Goal: Task Accomplishment & Management: Manage account settings

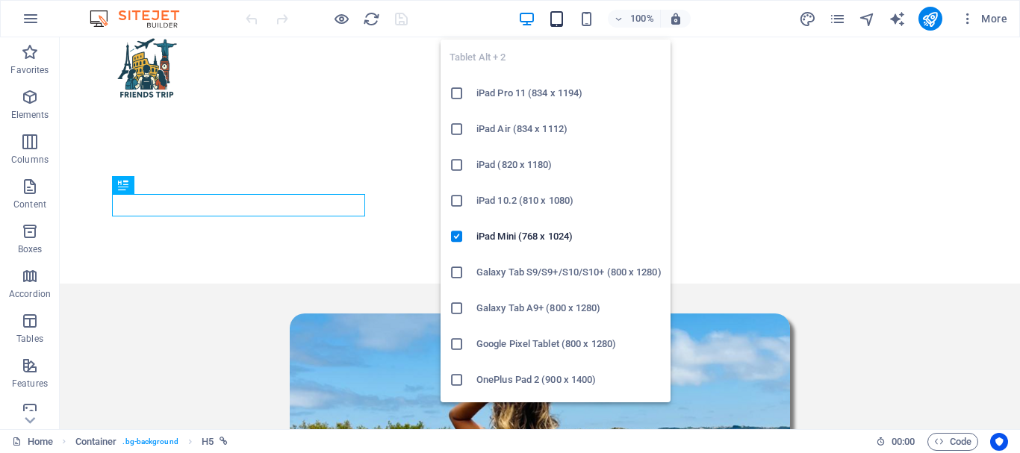
click at [562, 19] on icon "button" at bounding box center [556, 18] width 17 height 17
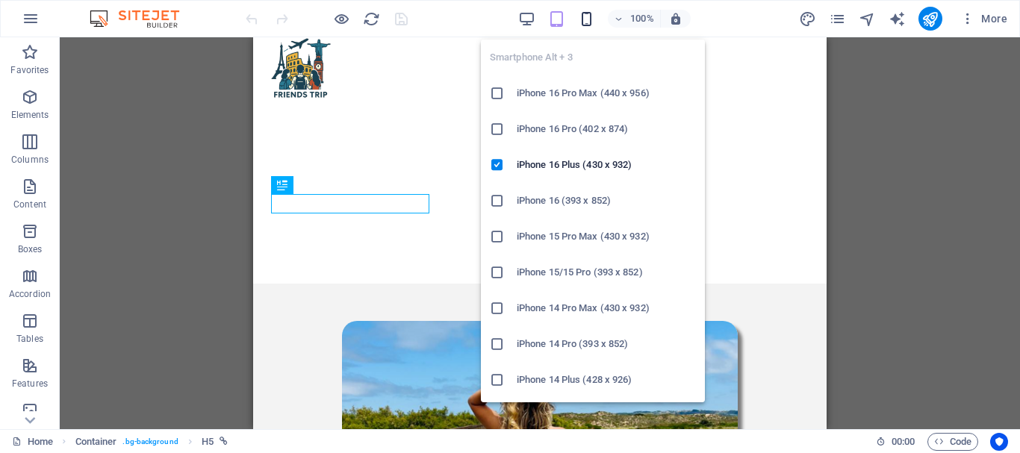
click at [590, 18] on icon "button" at bounding box center [586, 18] width 17 height 17
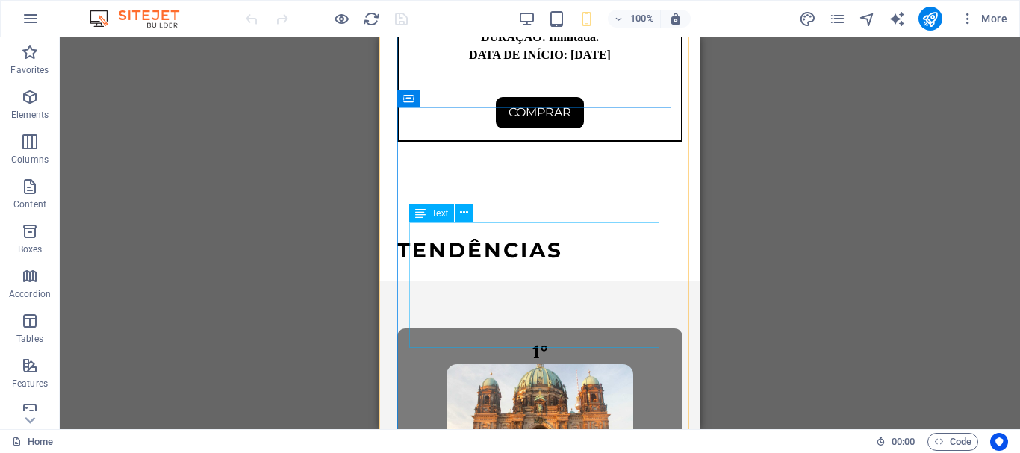
scroll to position [4608, 0]
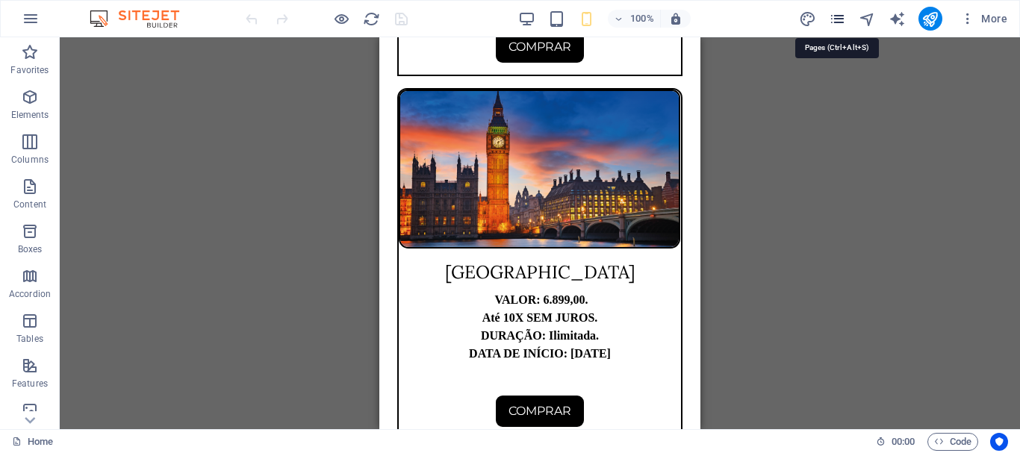
click at [834, 19] on icon "pages" at bounding box center [837, 18] width 17 height 17
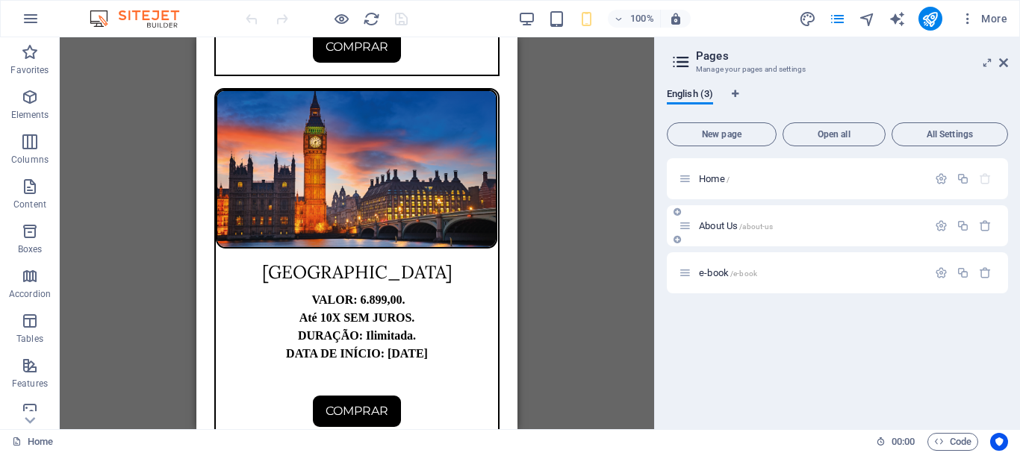
click at [718, 225] on span "About Us /about-us" at bounding box center [736, 225] width 74 height 11
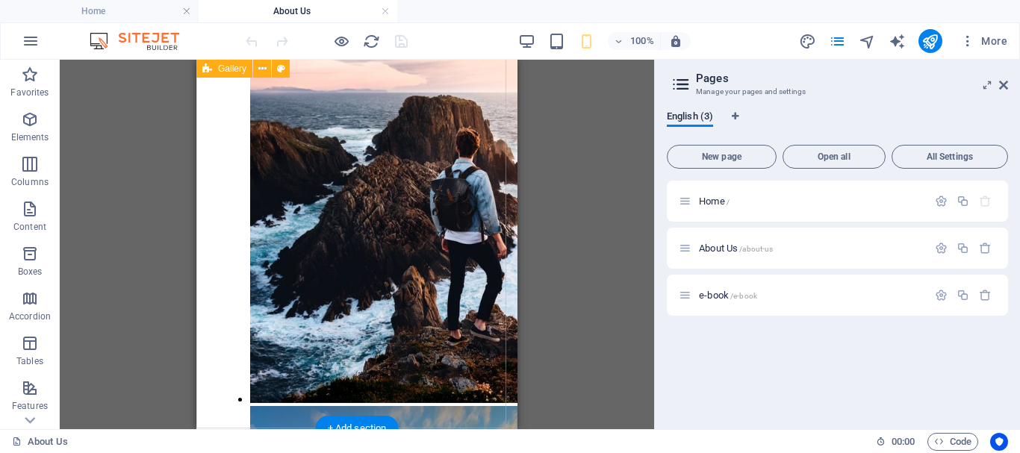
scroll to position [2194, 0]
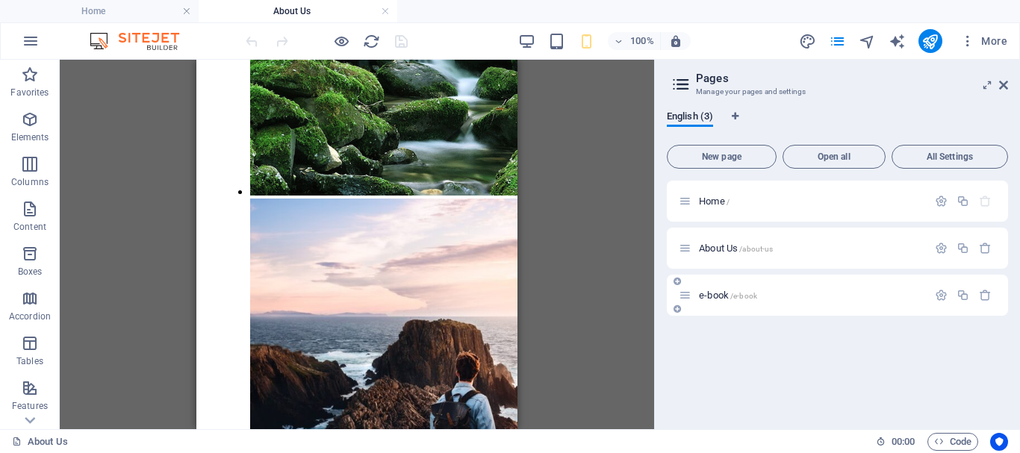
click at [725, 298] on span "e-book /e-book" at bounding box center [728, 295] width 58 height 11
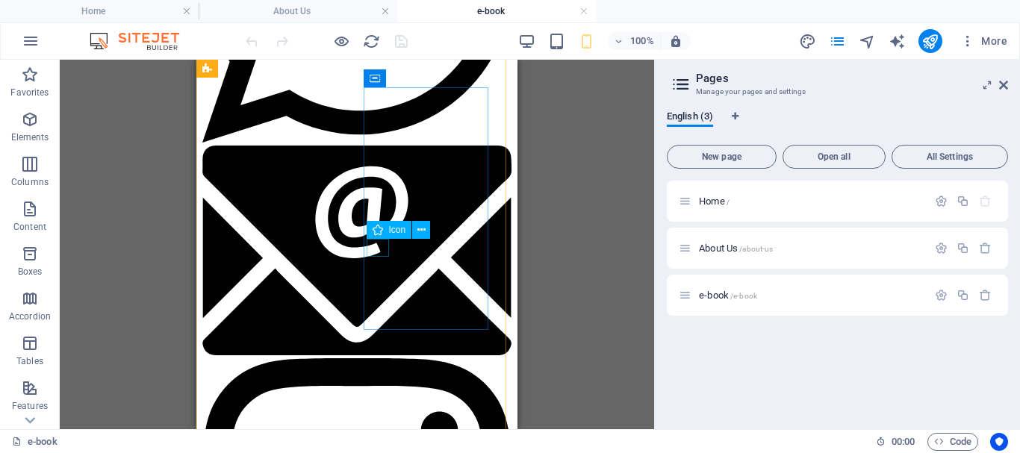
scroll to position [1269, 0]
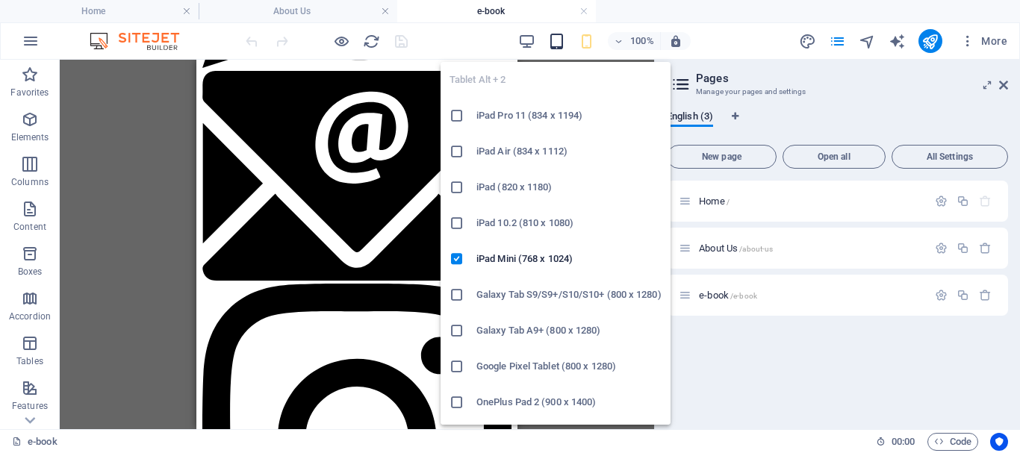
click at [560, 43] on icon "button" at bounding box center [556, 41] width 17 height 17
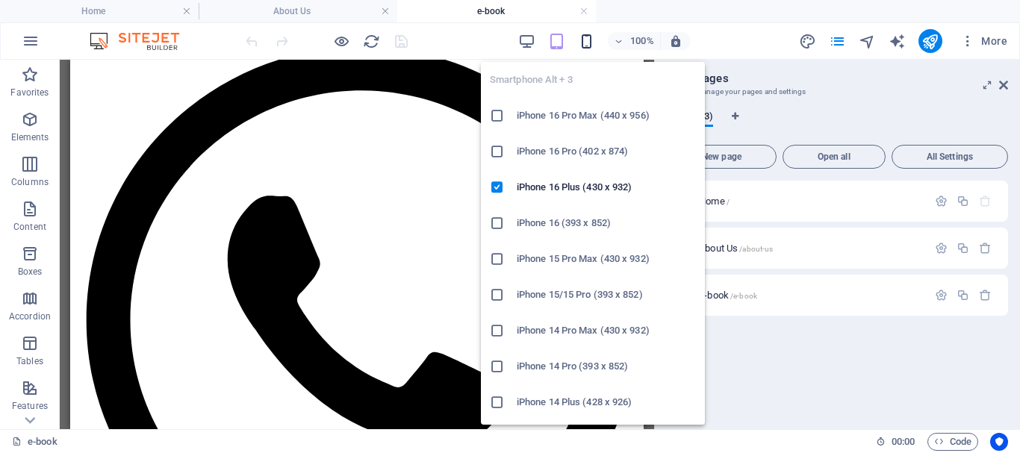
click at [582, 40] on icon "button" at bounding box center [586, 41] width 17 height 17
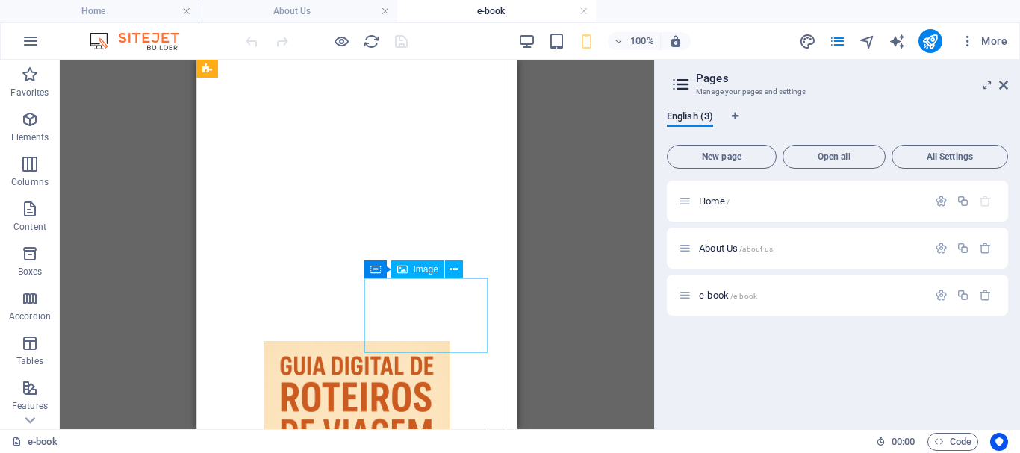
scroll to position [2028, 0]
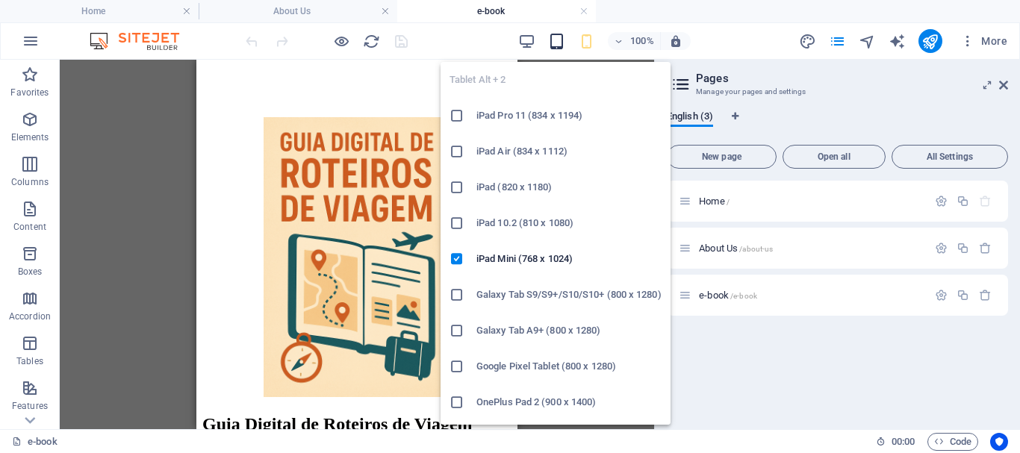
click at [561, 35] on icon "button" at bounding box center [556, 41] width 17 height 17
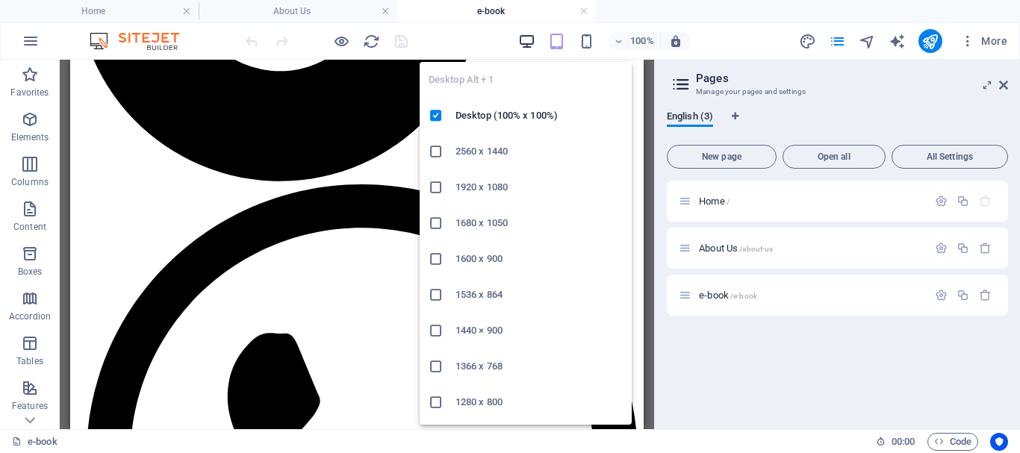
click at [523, 38] on icon "button" at bounding box center [526, 41] width 17 height 17
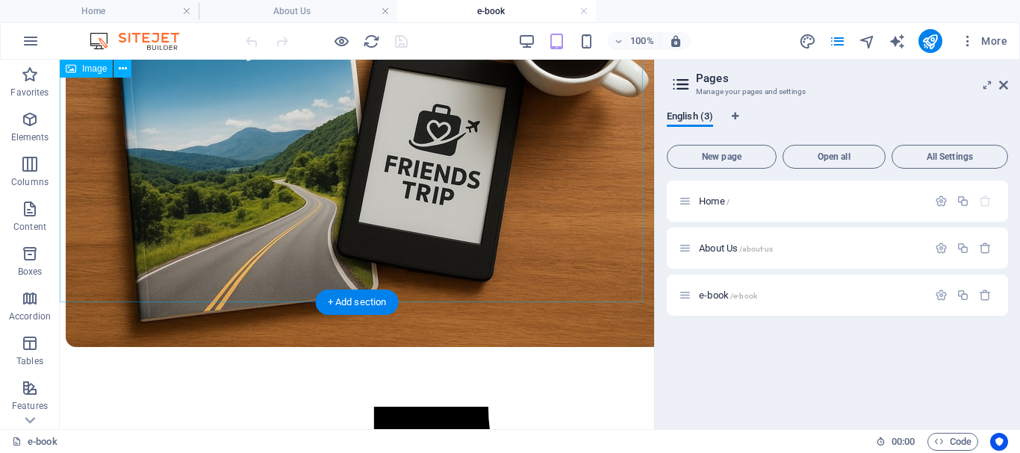
scroll to position [0, 0]
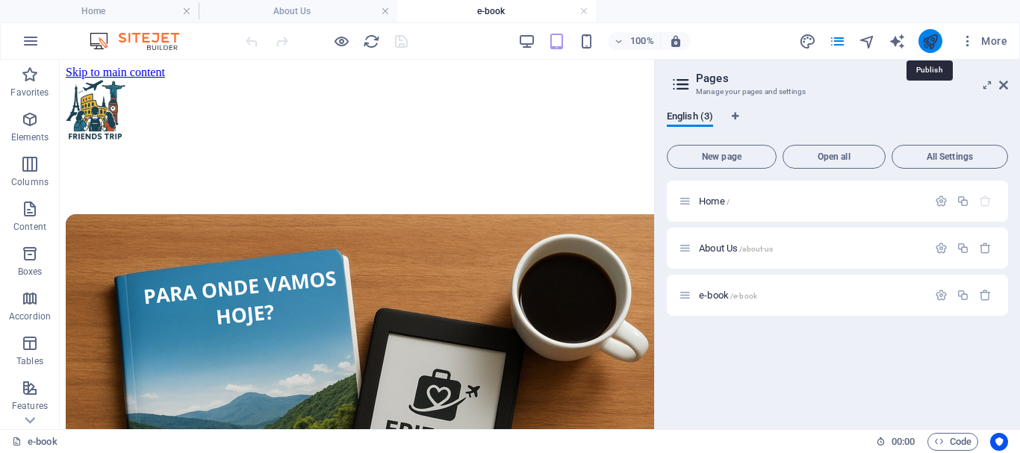
click at [923, 40] on icon "publish" at bounding box center [929, 41] width 17 height 17
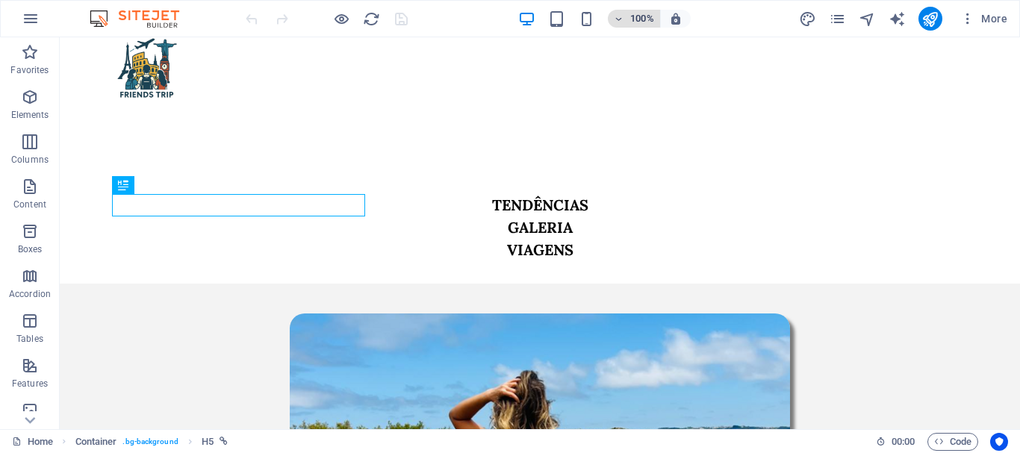
click at [631, 20] on h6 "100%" at bounding box center [642, 19] width 24 height 18
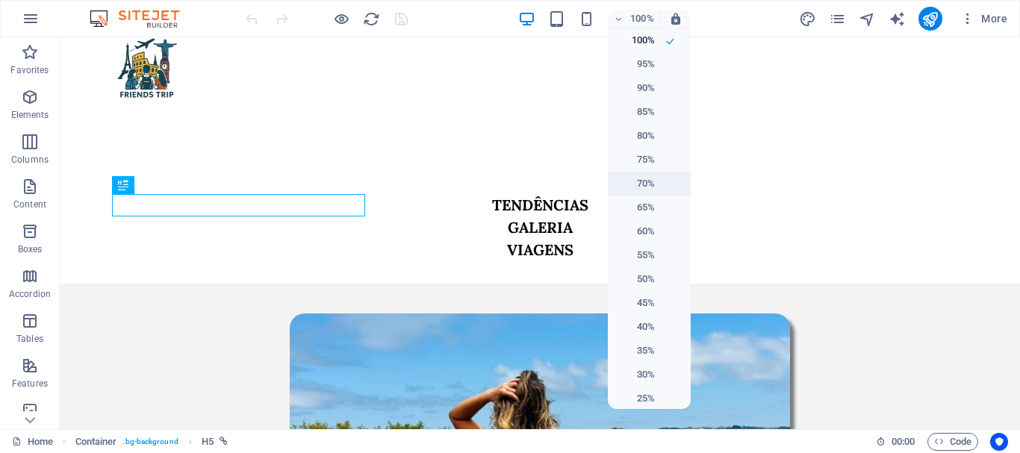
click at [647, 174] on li "70%" at bounding box center [649, 184] width 83 height 24
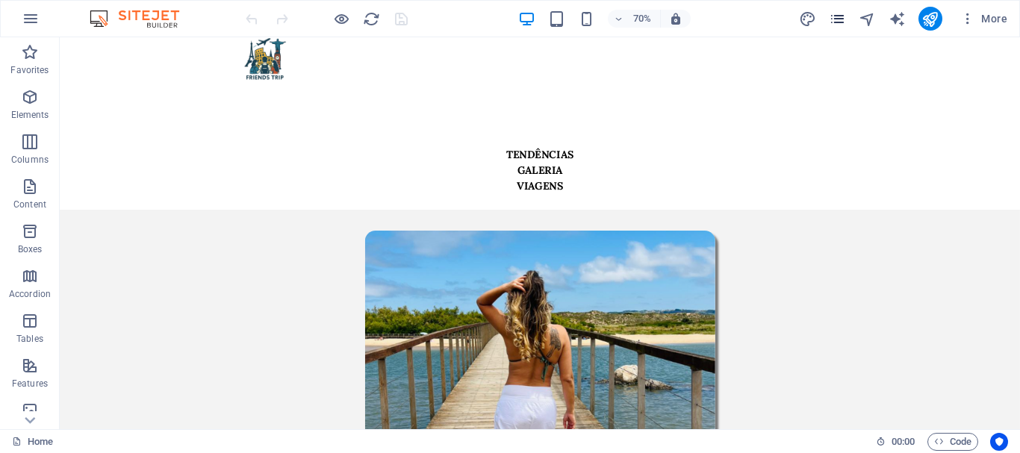
click at [835, 20] on icon "pages" at bounding box center [837, 18] width 17 height 17
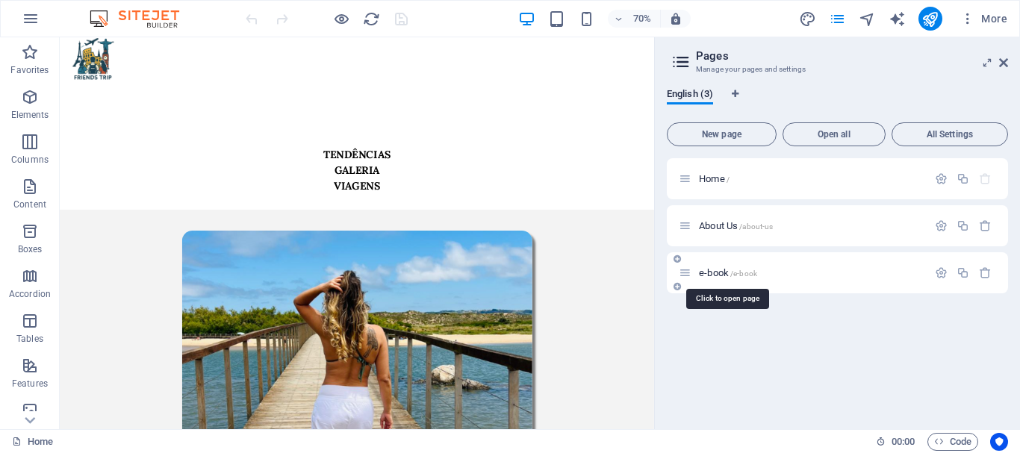
click at [715, 270] on span "e-book /e-book" at bounding box center [728, 272] width 58 height 11
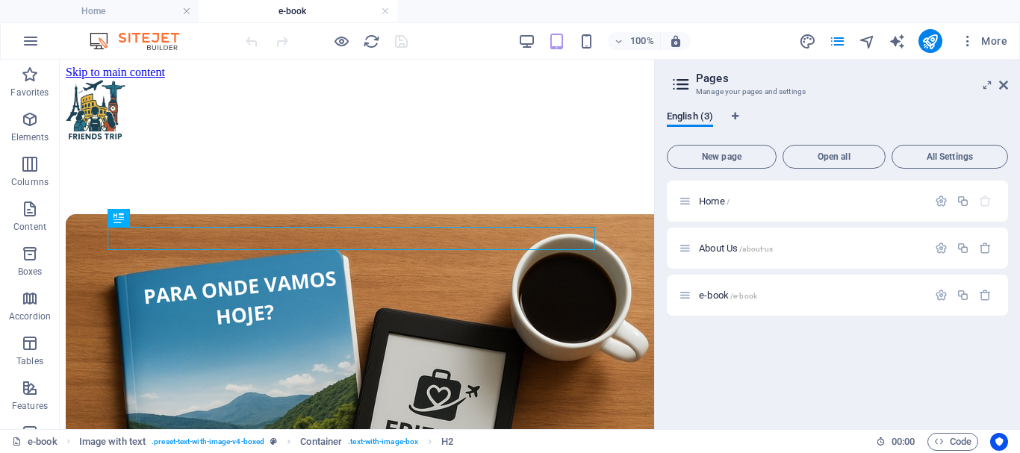
scroll to position [857, 0]
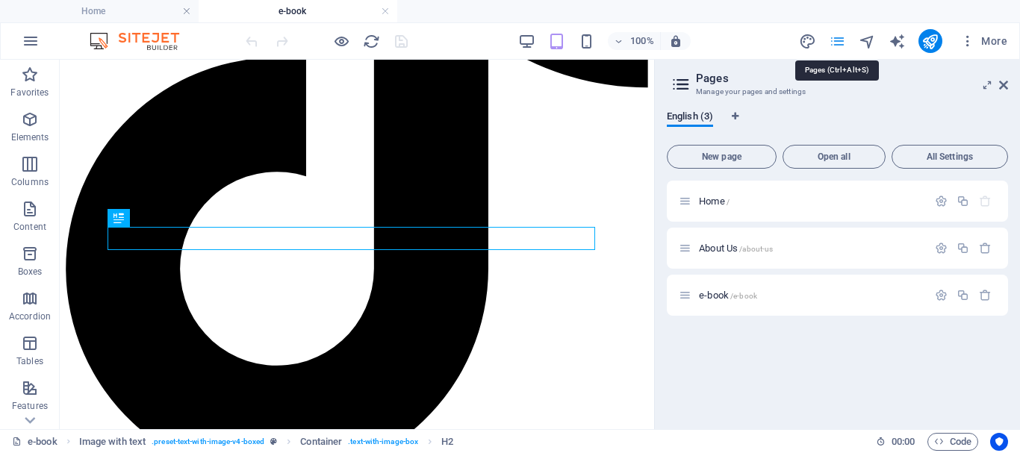
click at [834, 42] on icon "pages" at bounding box center [837, 41] width 17 height 17
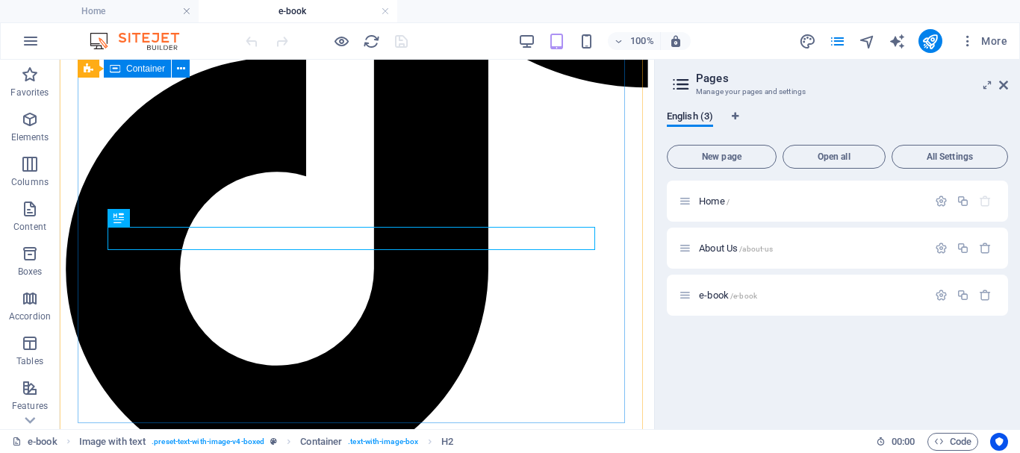
scroll to position [708, 0]
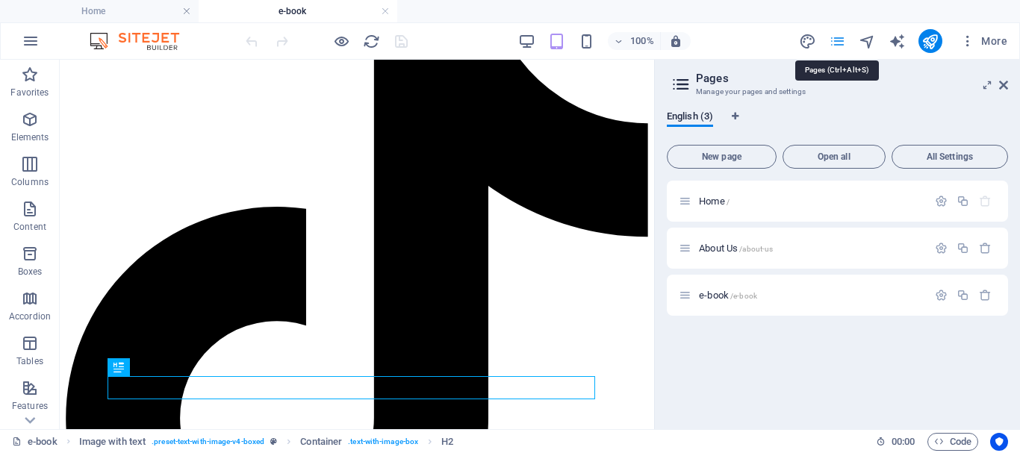
click at [841, 38] on icon "pages" at bounding box center [837, 41] width 17 height 17
click at [1009, 80] on aside "Pages Manage your pages and settings English (3) New page Open all All Settings…" at bounding box center [837, 245] width 366 height 370
drag, startPoint x: 1005, startPoint y: 82, endPoint x: 945, endPoint y: 23, distance: 83.9
click at [1005, 82] on icon at bounding box center [1003, 85] width 9 height 12
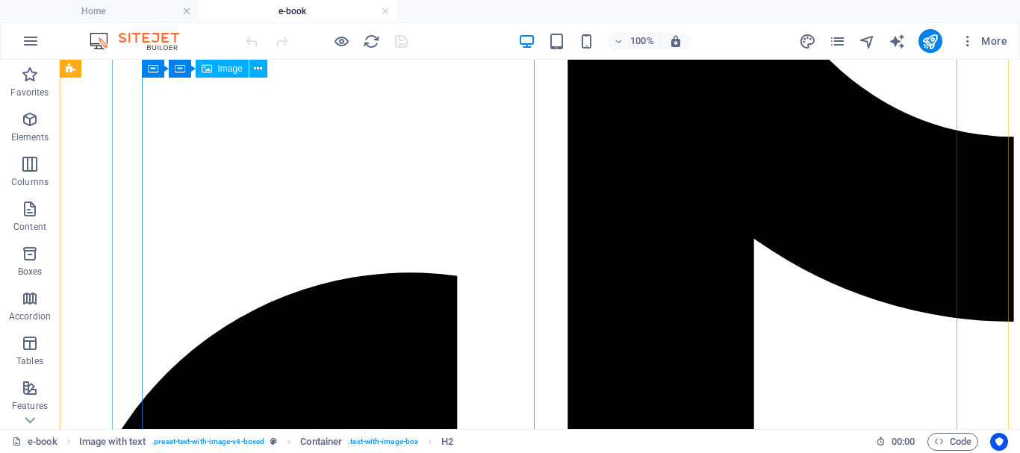
scroll to position [1093, 0]
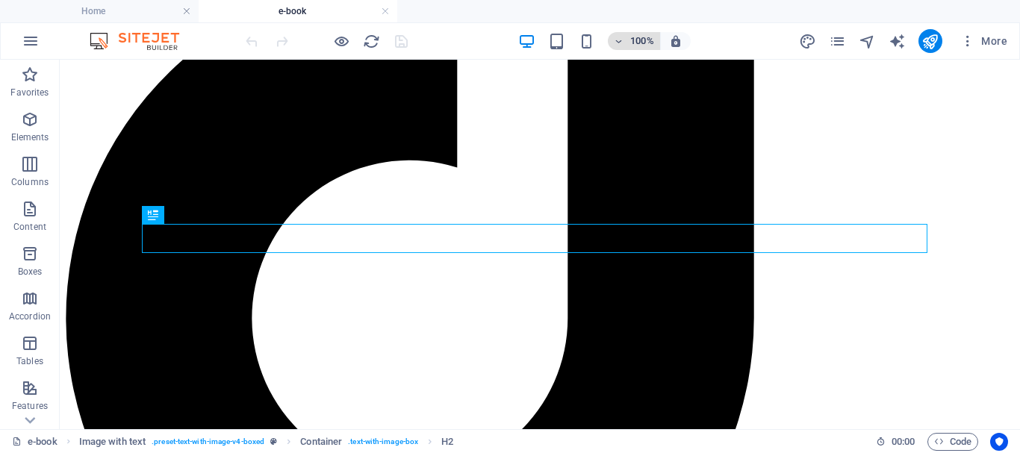
click at [632, 40] on h6 "100%" at bounding box center [642, 41] width 24 height 18
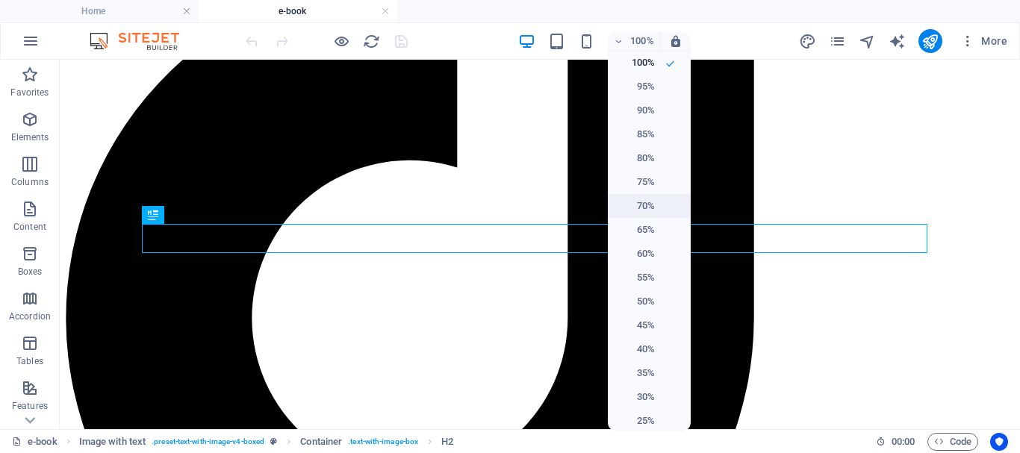
click at [656, 203] on li "70%" at bounding box center [649, 206] width 83 height 24
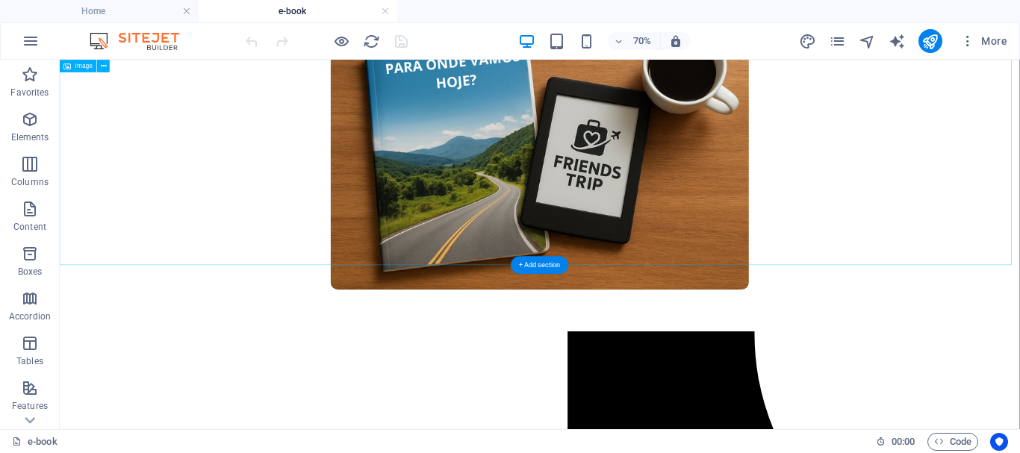
scroll to position [75, 0]
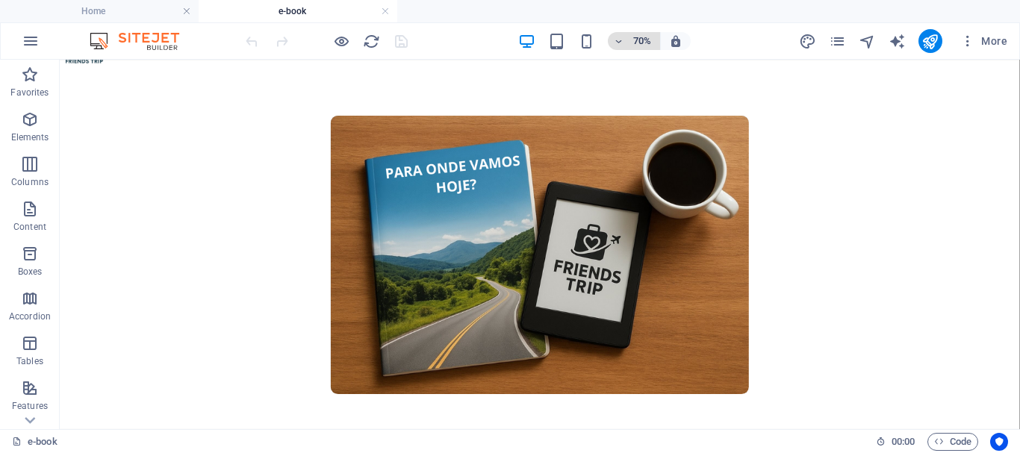
click at [617, 49] on span "70%" at bounding box center [634, 41] width 40 height 18
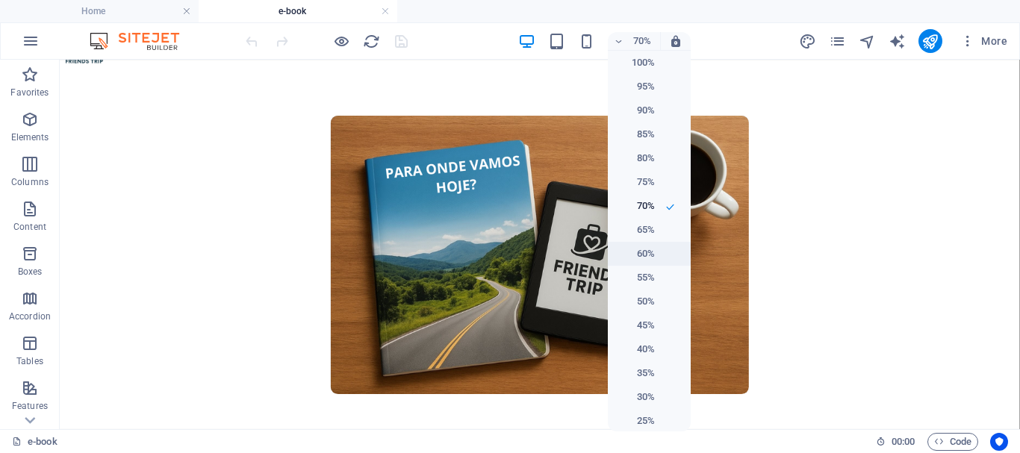
click at [650, 251] on h6 "60%" at bounding box center [636, 254] width 38 height 18
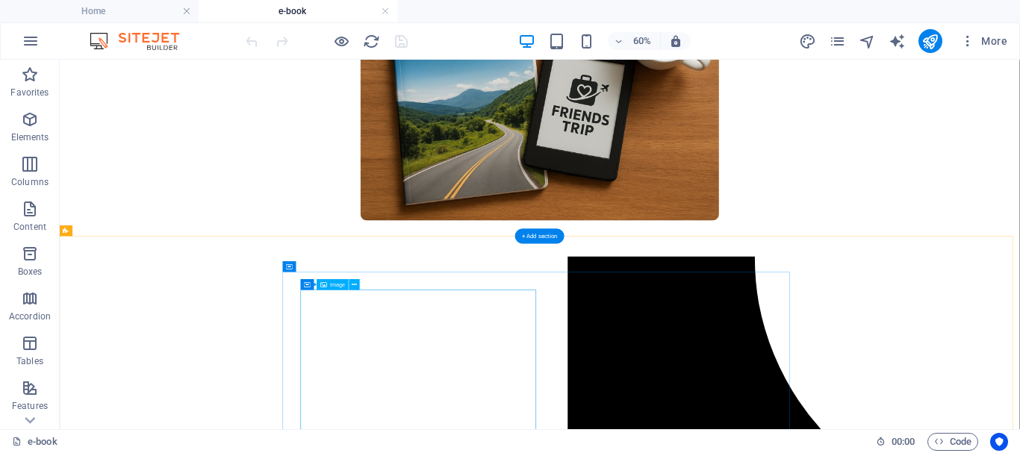
scroll to position [0, 0]
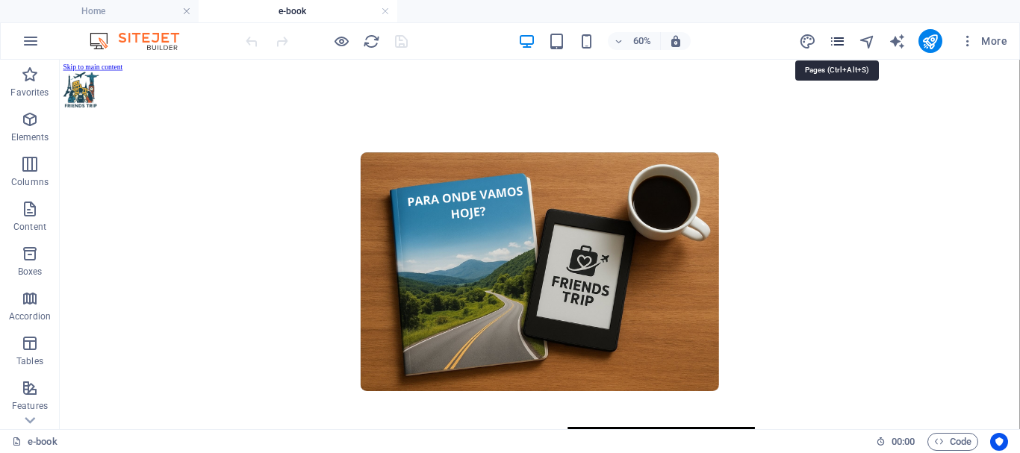
click at [832, 43] on icon "pages" at bounding box center [837, 41] width 17 height 17
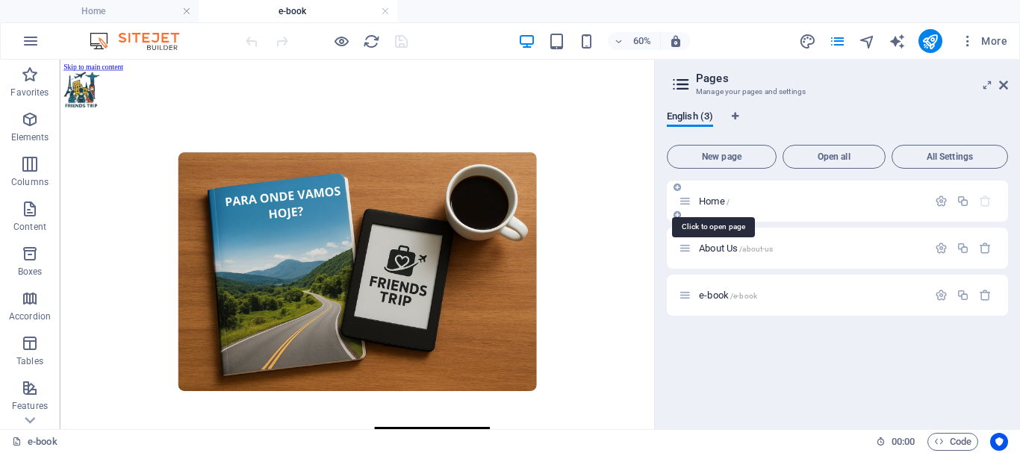
click at [719, 204] on span "Home /" at bounding box center [714, 201] width 31 height 11
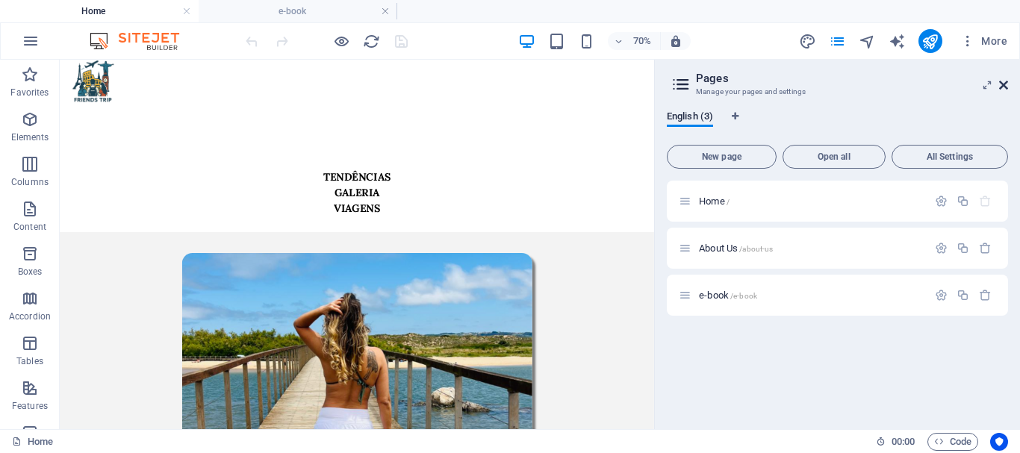
click at [1000, 85] on icon at bounding box center [1003, 85] width 9 height 12
